Goal: Task Accomplishment & Management: Manage account settings

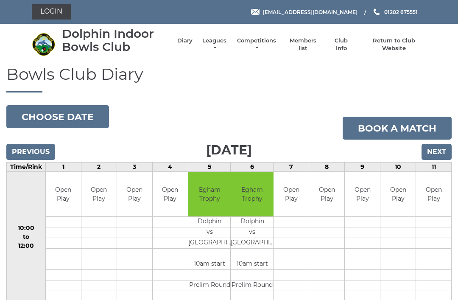
click at [45, 8] on link "Login" at bounding box center [51, 11] width 39 height 15
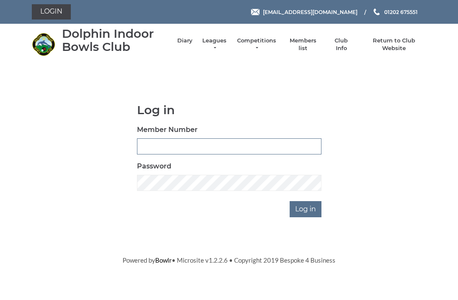
click at [149, 146] on input "Member Number" at bounding box center [229, 146] width 185 height 16
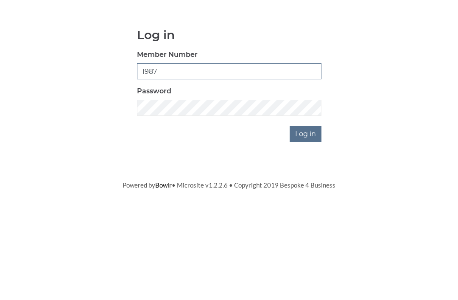
type input "1987"
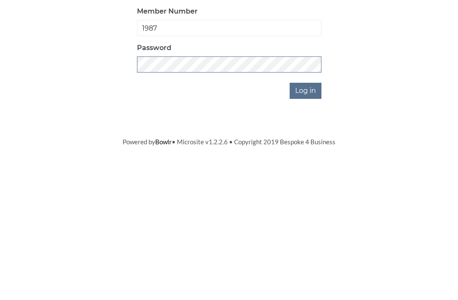
click at [312, 201] on input "Log in" at bounding box center [306, 209] width 32 height 16
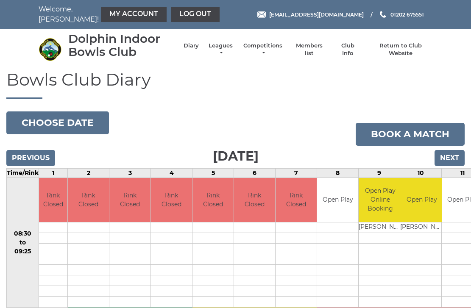
click at [113, 15] on link "My Account" at bounding box center [134, 14] width 66 height 15
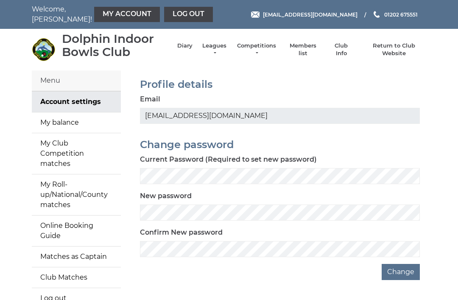
click at [60, 120] on link "My balance" at bounding box center [76, 122] width 89 height 20
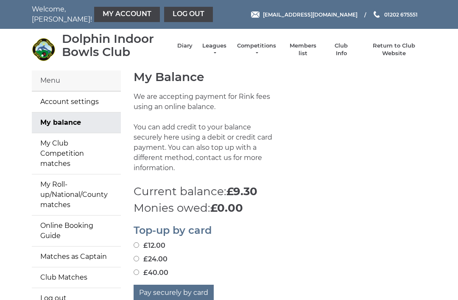
click at [170, 15] on link "Log out" at bounding box center [188, 14] width 49 height 15
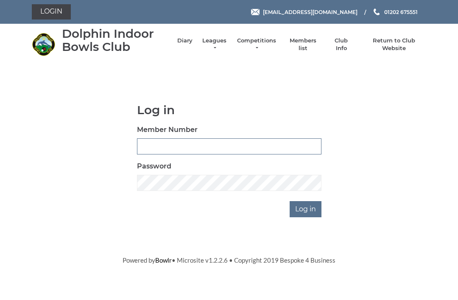
click at [149, 141] on input "Member Number" at bounding box center [229, 146] width 185 height 16
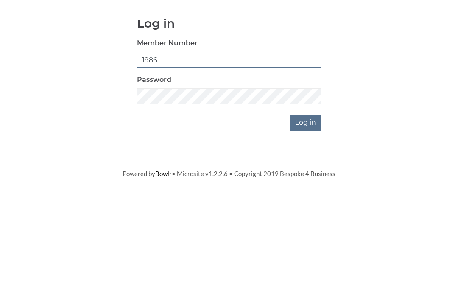
type input "1986"
click at [309, 201] on input "Log in" at bounding box center [306, 209] width 32 height 16
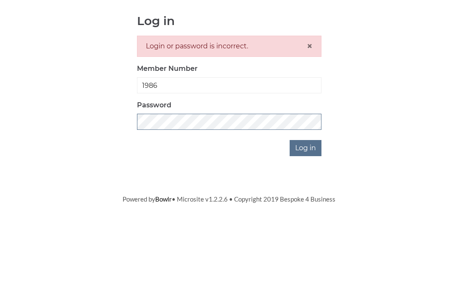
click at [306, 229] on input "Log in" at bounding box center [306, 237] width 32 height 16
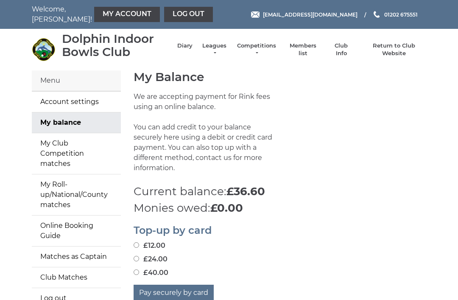
click at [164, 16] on link "Log out" at bounding box center [188, 14] width 49 height 15
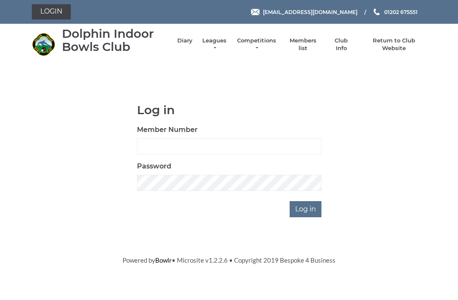
click at [188, 42] on link "Diary" at bounding box center [184, 41] width 15 height 8
